Goal: Transaction & Acquisition: Obtain resource

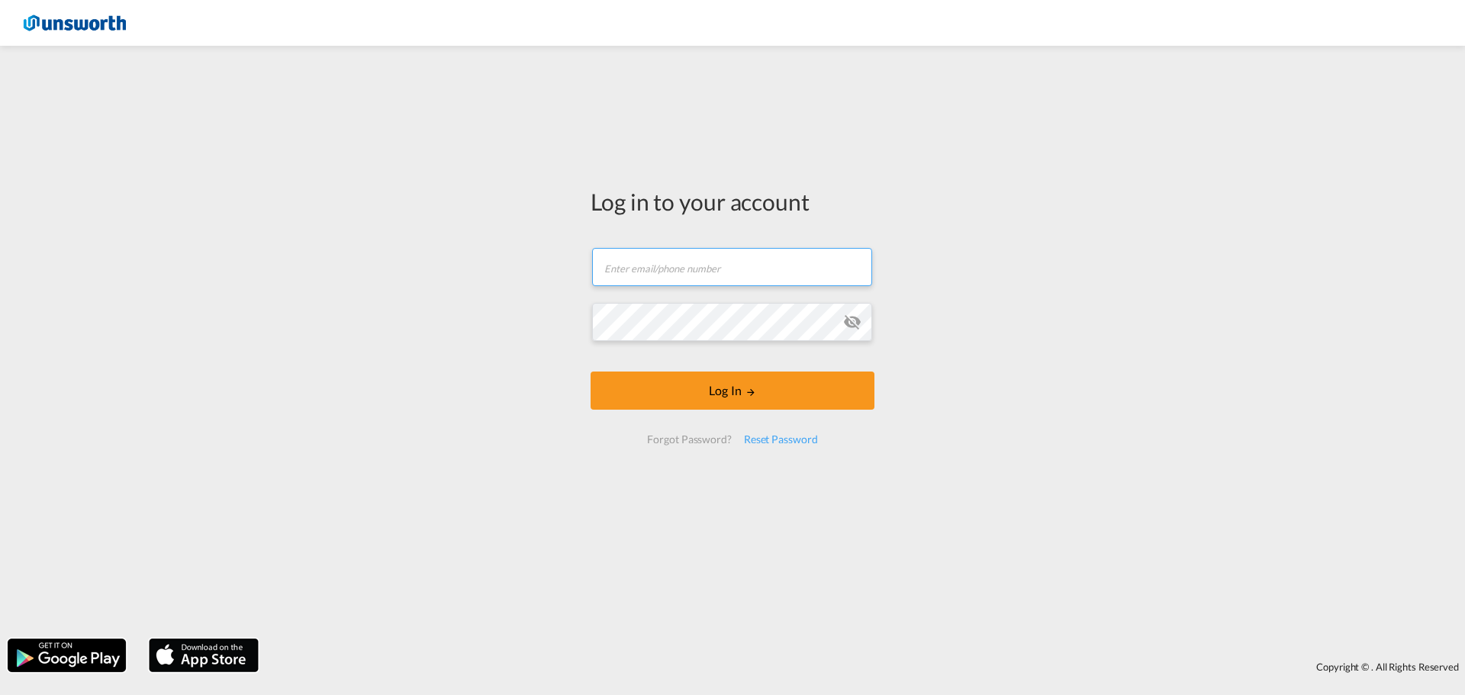
click at [644, 273] on input "text" at bounding box center [732, 267] width 280 height 38
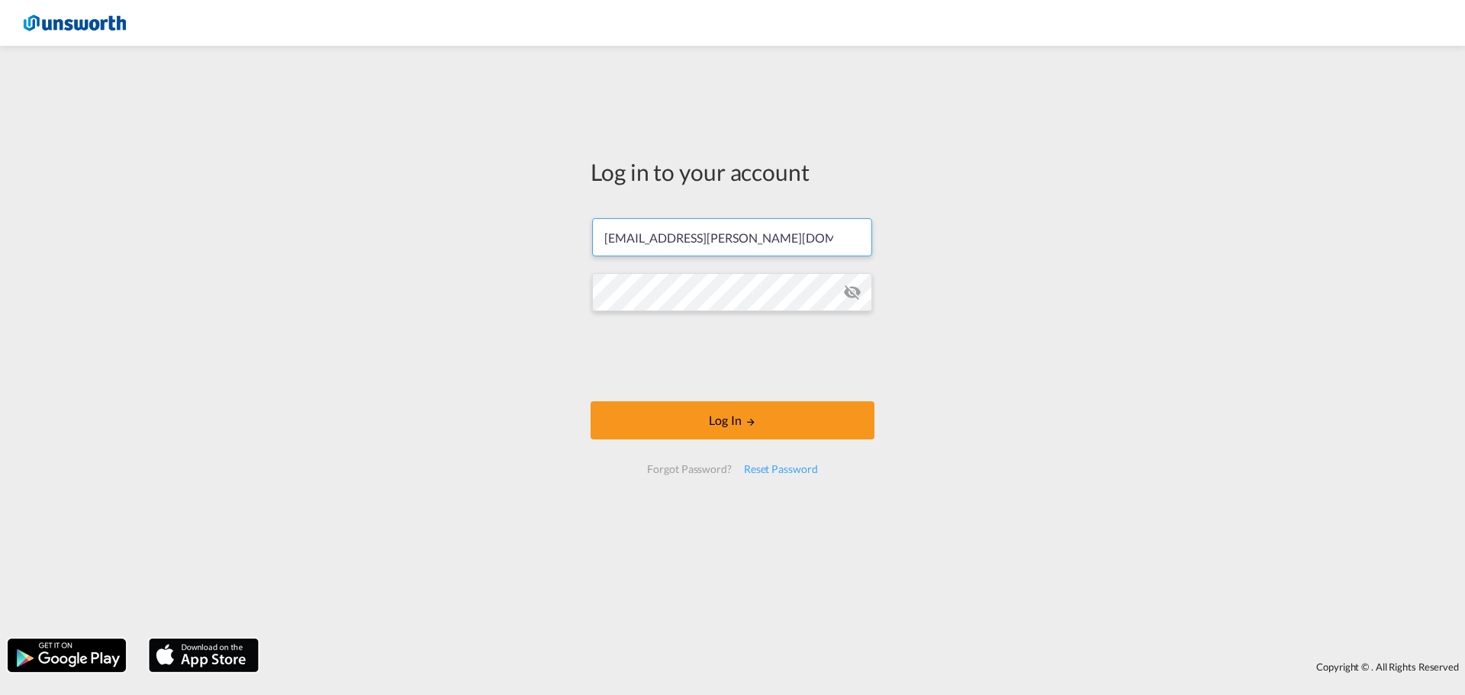
type input "[EMAIL_ADDRESS][PERSON_NAME][DOMAIN_NAME]"
drag, startPoint x: 726, startPoint y: 423, endPoint x: 752, endPoint y: 427, distance: 26.2
click at [730, 422] on button "Log In" at bounding box center [733, 420] width 284 height 38
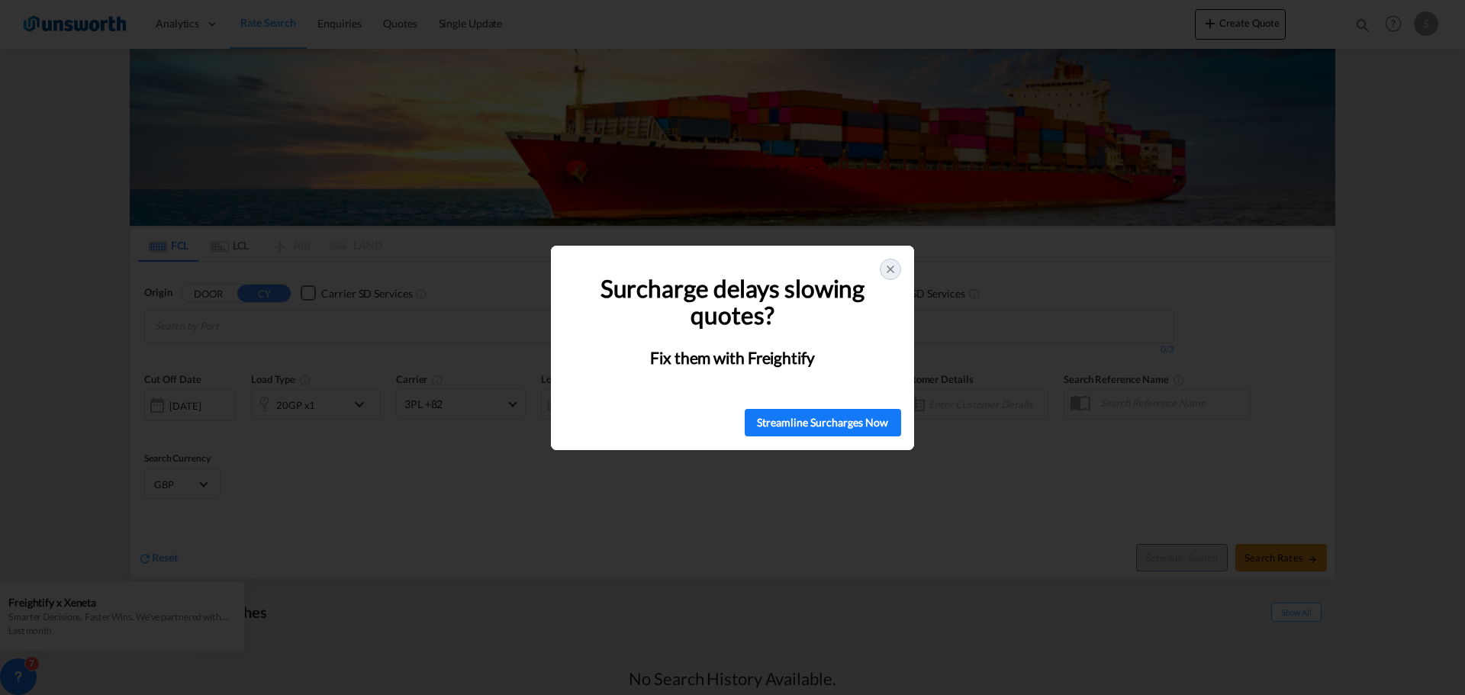
click at [897, 265] on div at bounding box center [890, 269] width 21 height 21
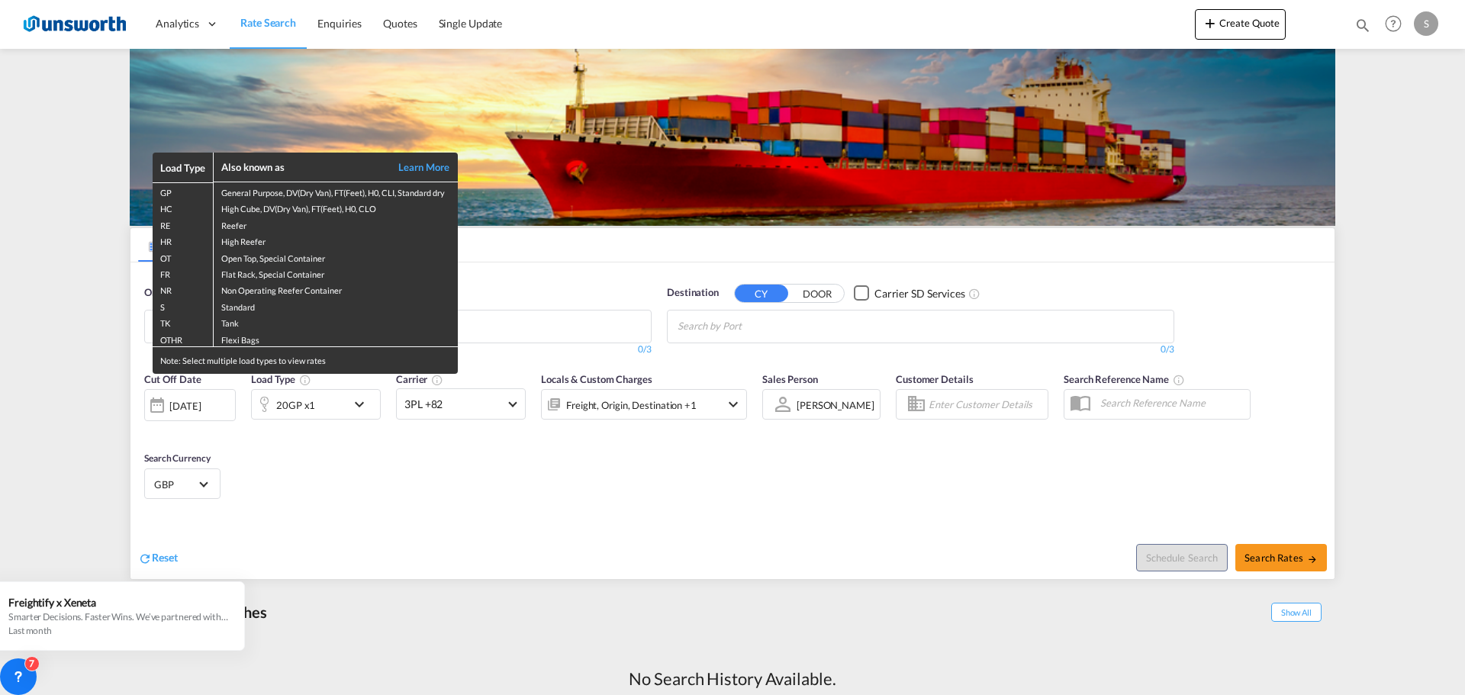
click at [700, 534] on div "Load Type Also known as Learn More GP General Purpose, DV(Dry Van), FT(Feet), H…" at bounding box center [732, 347] width 1465 height 695
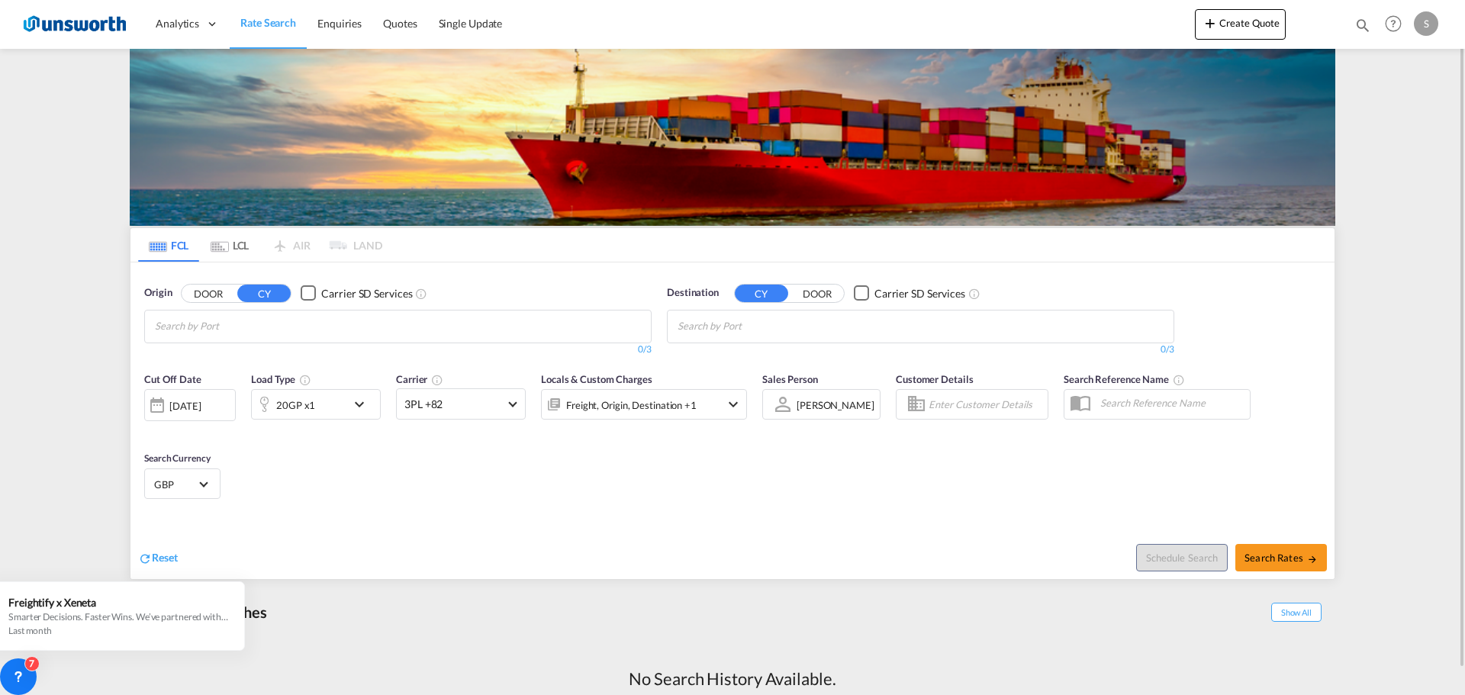
click at [215, 296] on button "DOOR" at bounding box center [208, 294] width 53 height 18
click at [229, 329] on input "Search by Door" at bounding box center [227, 326] width 145 height 24
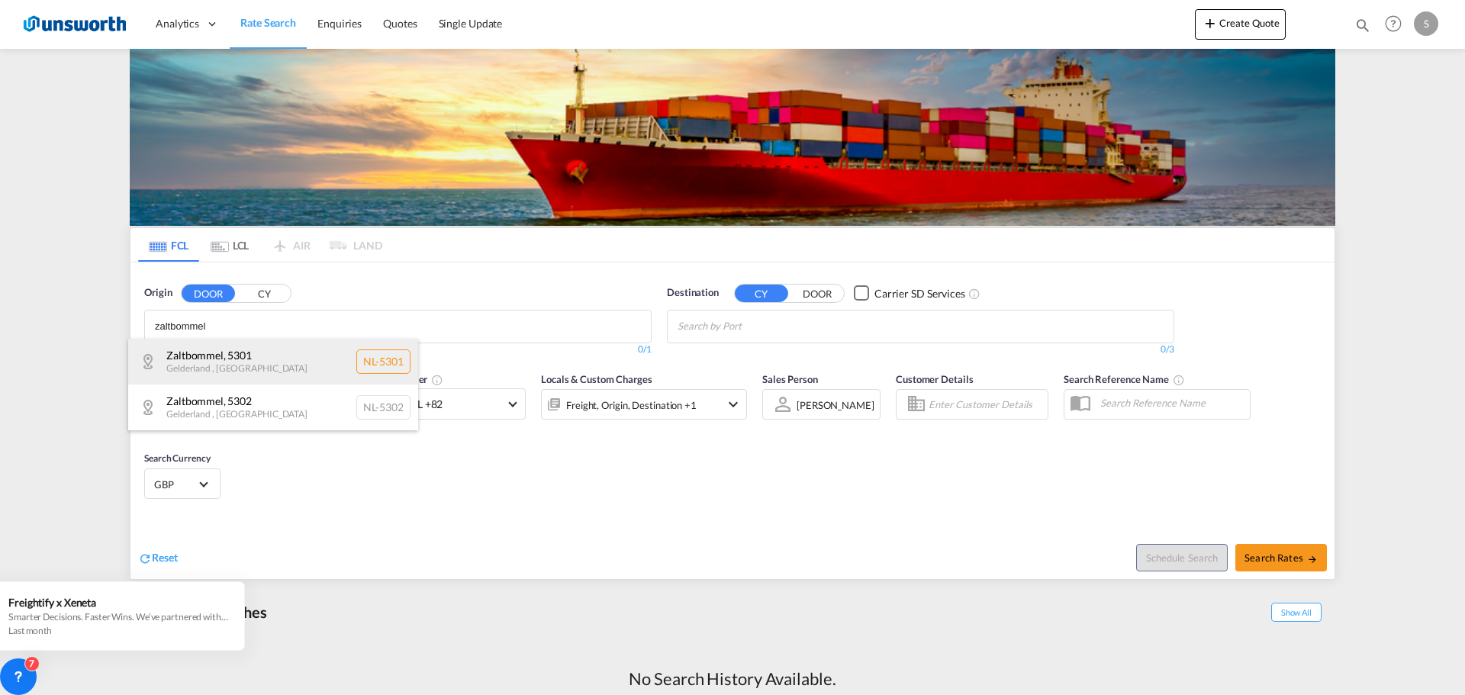
type input "zaltbommel"
click at [232, 354] on div "Zaltbommel , [STREET_ADDRESS]" at bounding box center [273, 362] width 290 height 46
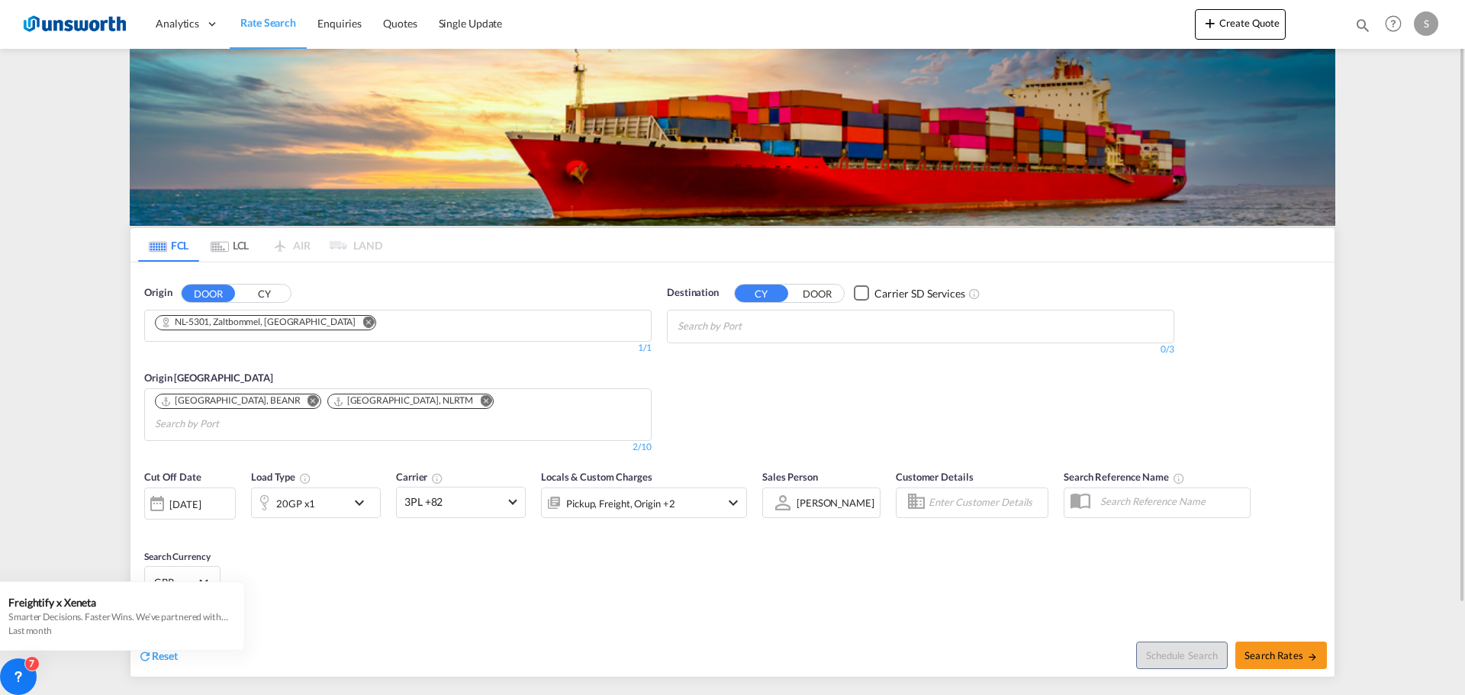
click at [787, 324] on input "Chips input." at bounding box center [750, 326] width 145 height 24
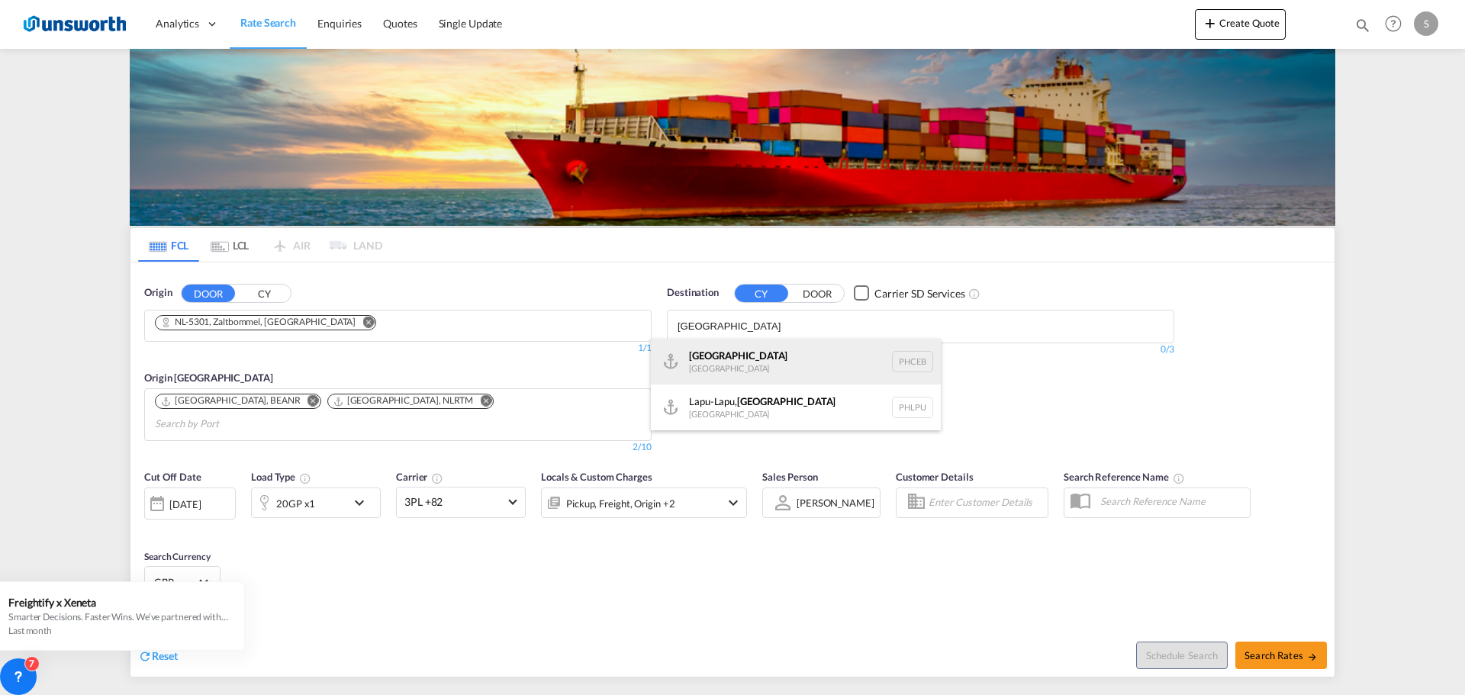
type input "[GEOGRAPHIC_DATA]"
click at [791, 353] on div "Cebu [GEOGRAPHIC_DATA] PHCEB" at bounding box center [796, 362] width 290 height 46
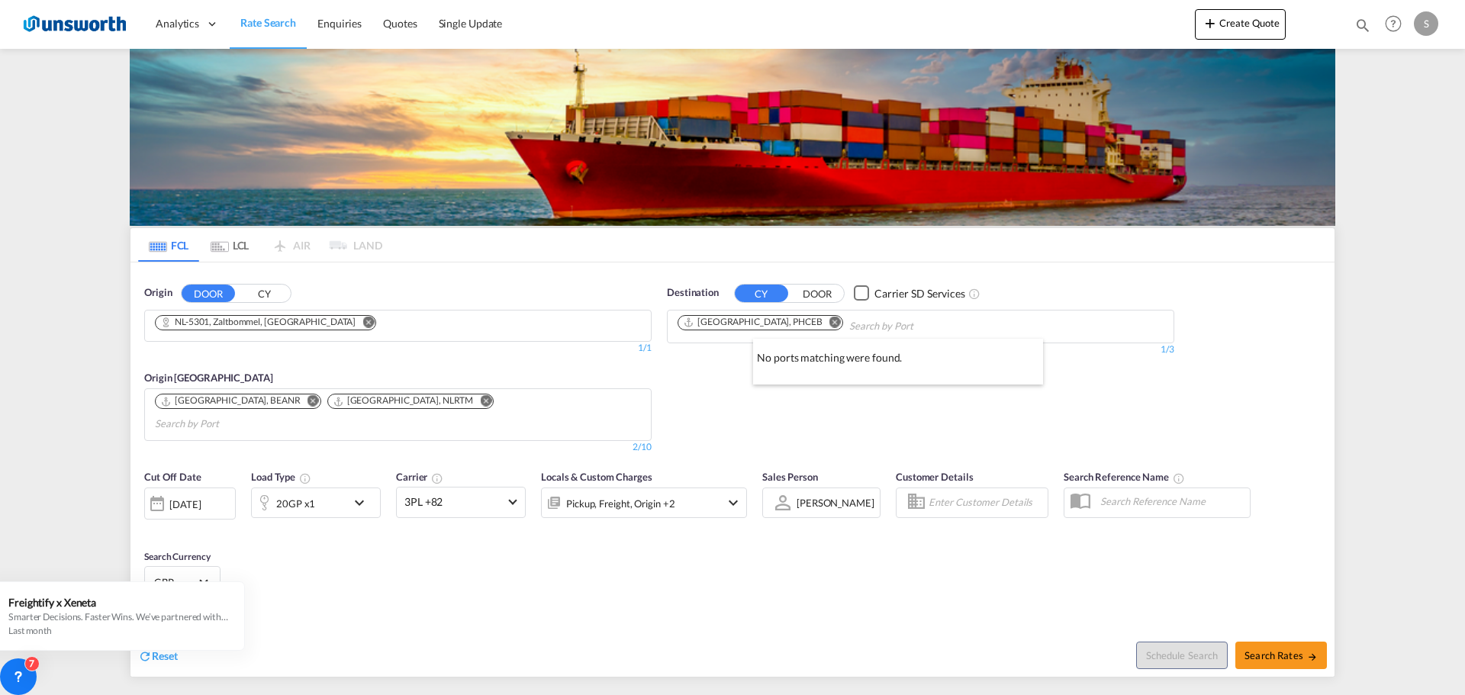
click at [964, 561] on div at bounding box center [732, 347] width 1465 height 695
click at [353, 494] on md-icon "icon-chevron-down" at bounding box center [363, 503] width 26 height 18
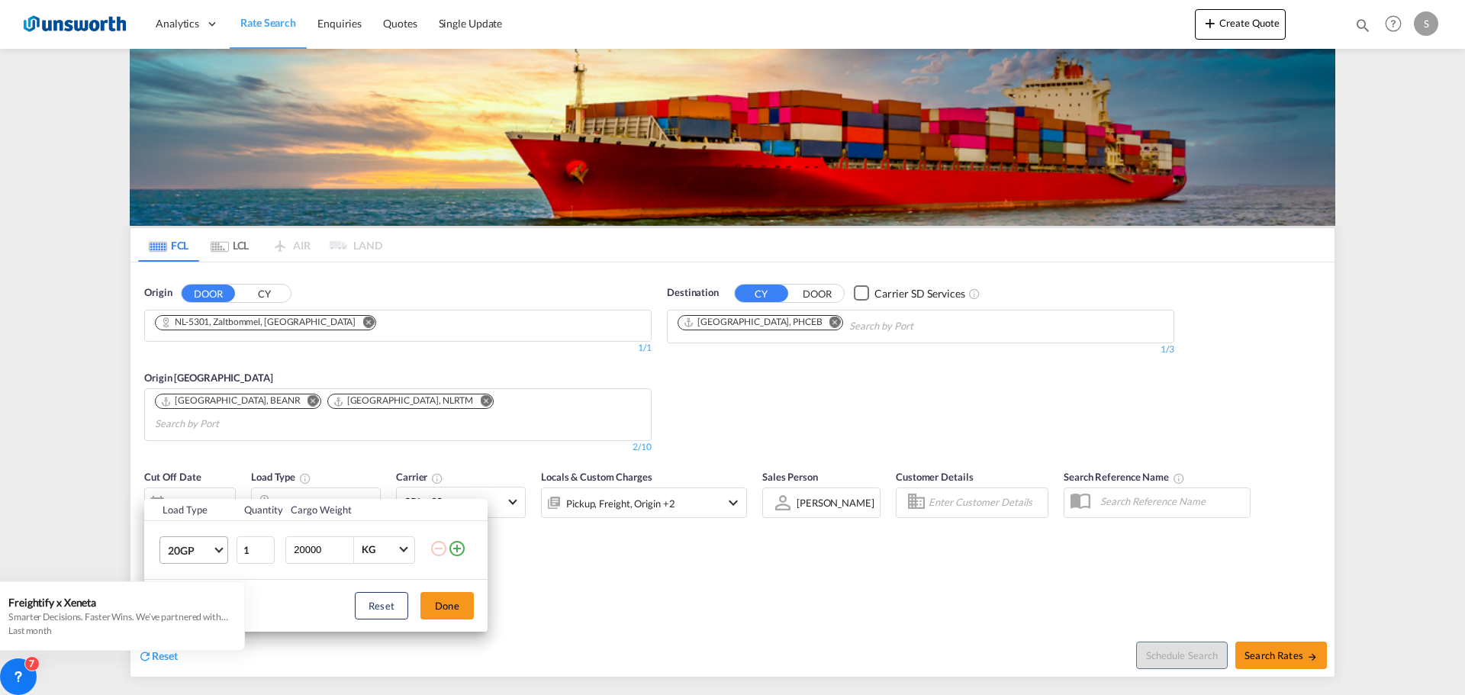
click at [205, 553] on span "20GP" at bounding box center [190, 550] width 44 height 15
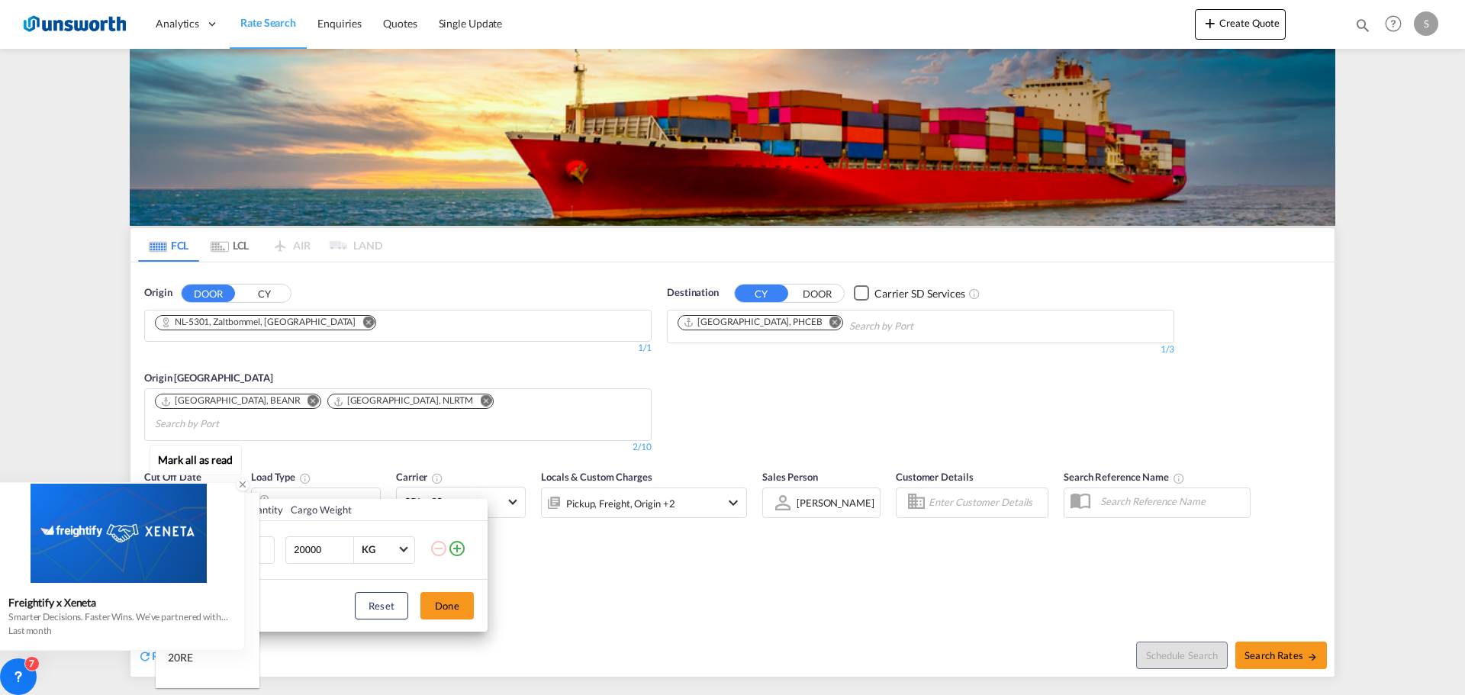
click at [224, 578] on div at bounding box center [118, 533] width 250 height 99
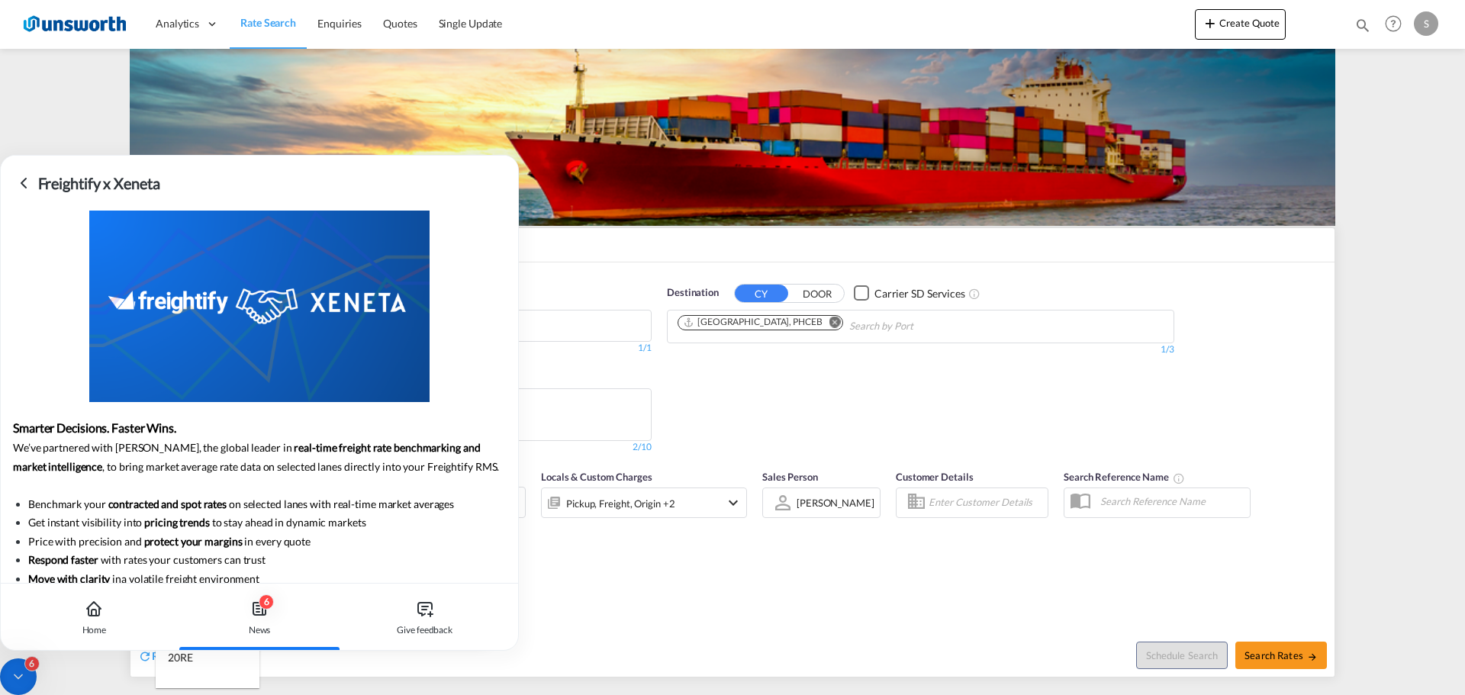
click at [754, 665] on md-backdrop at bounding box center [732, 347] width 1465 height 695
drag, startPoint x: 815, startPoint y: 546, endPoint x: 693, endPoint y: 555, distance: 122.4
click at [816, 546] on div "Load Type Quantity Cargo Weight 20GP 1 20000 KG KG Load type addition is restri…" at bounding box center [732, 347] width 1465 height 695
drag, startPoint x: 23, startPoint y: 672, endPoint x: 60, endPoint y: 674, distance: 37.4
click at [23, 672] on icon at bounding box center [18, 676] width 15 height 15
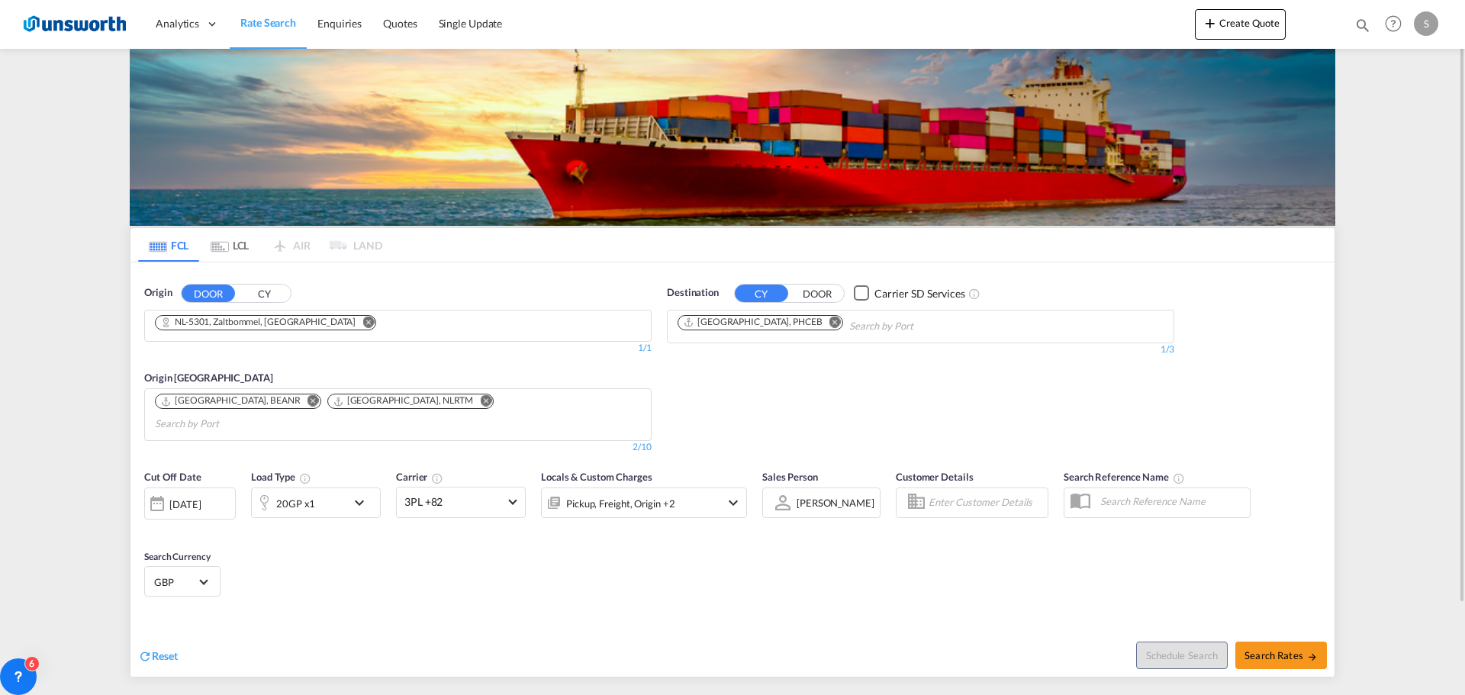
click at [323, 488] on div "20GP x1" at bounding box center [299, 503] width 95 height 31
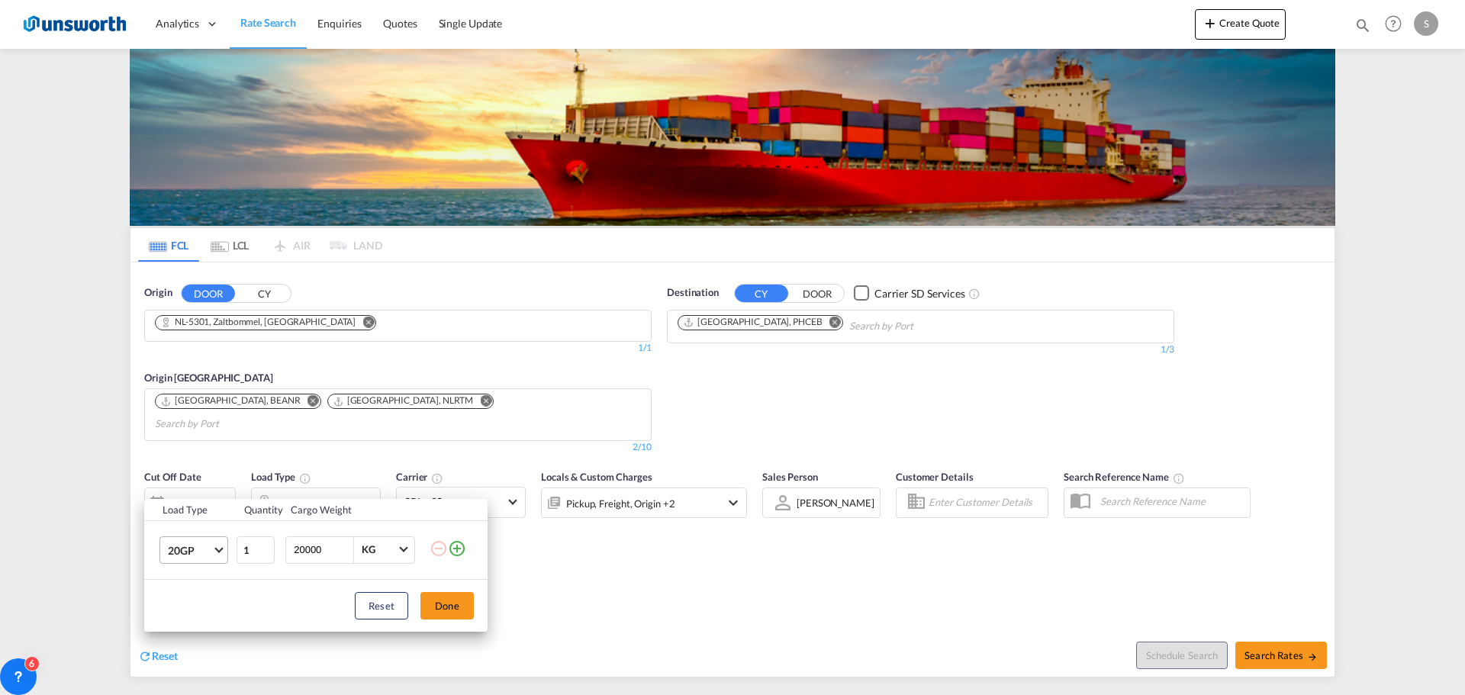
click at [223, 556] on md-select-value "20GP" at bounding box center [196, 550] width 61 height 26
click at [210, 591] on md-option "40HC" at bounding box center [208, 584] width 104 height 37
drag, startPoint x: 445, startPoint y: 610, endPoint x: 481, endPoint y: 611, distance: 35.9
click at [446, 610] on button "Done" at bounding box center [446, 605] width 53 height 27
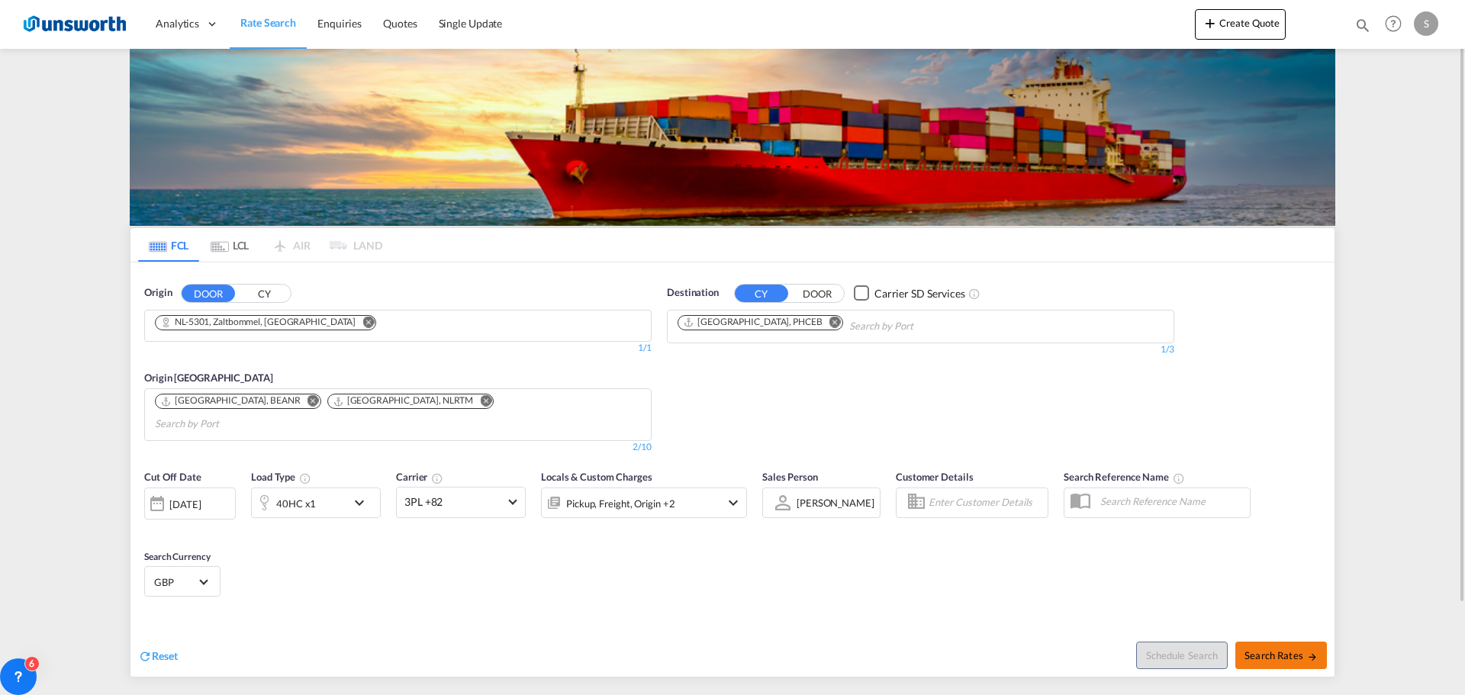
click at [1294, 649] on span "Search Rates" at bounding box center [1281, 655] width 73 height 12
type input "5301 to PHCEB / [DATE]"
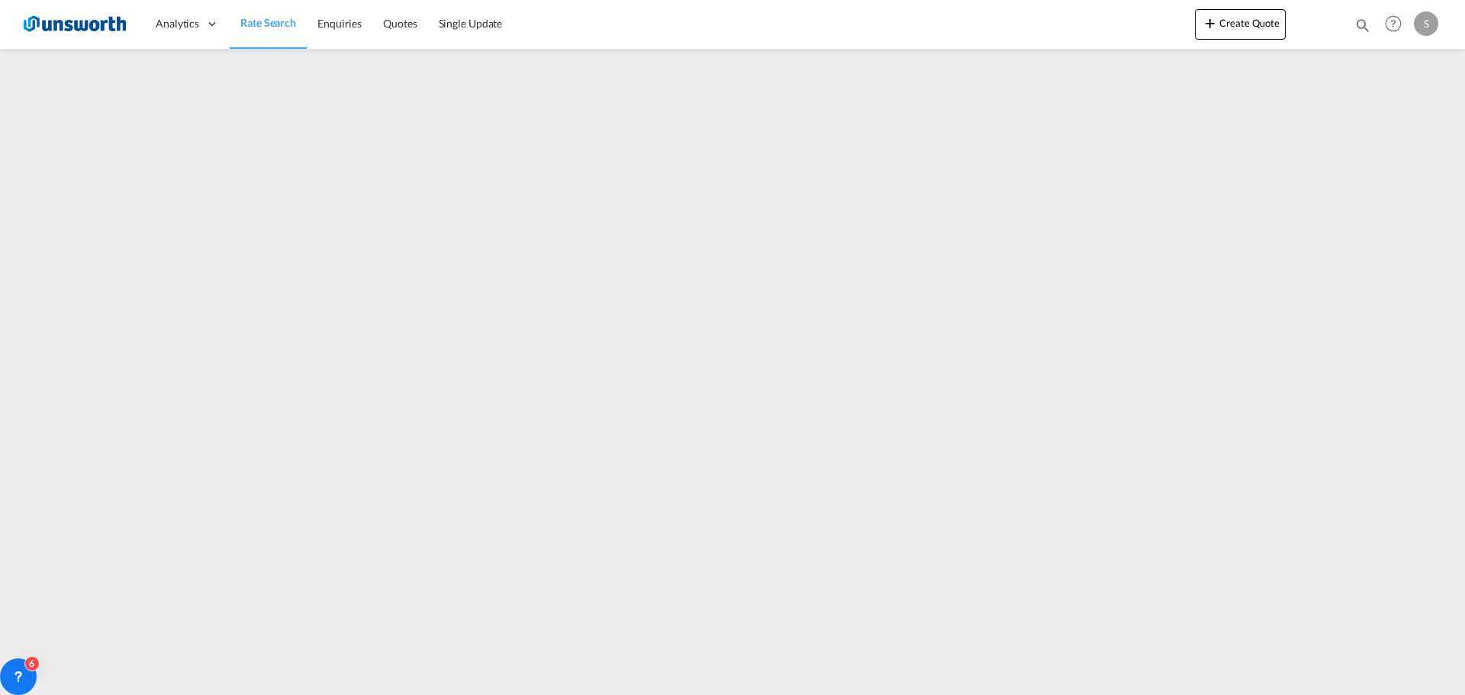
click at [91, 29] on img at bounding box center [74, 24] width 103 height 34
